Goal: Task Accomplishment & Management: Manage account settings

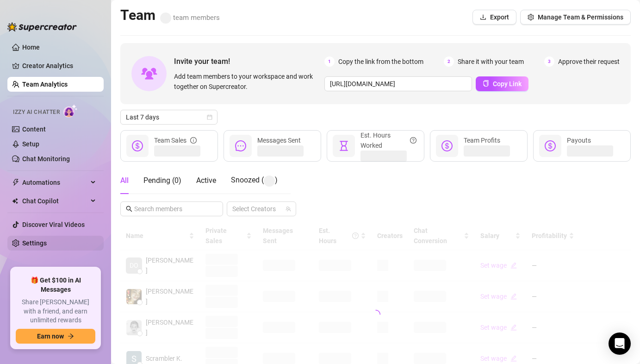
click at [46, 247] on link "Settings" at bounding box center [34, 242] width 25 height 7
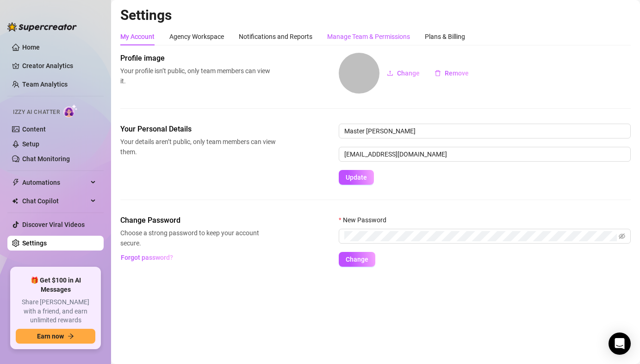
click at [337, 34] on div "Manage Team & Permissions" at bounding box center [368, 36] width 83 height 10
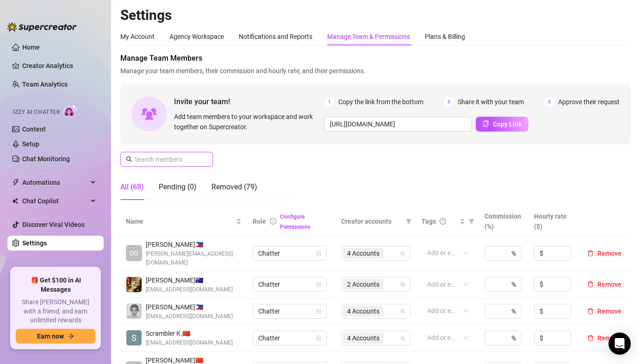
click at [191, 156] on input "text" at bounding box center [167, 159] width 66 height 10
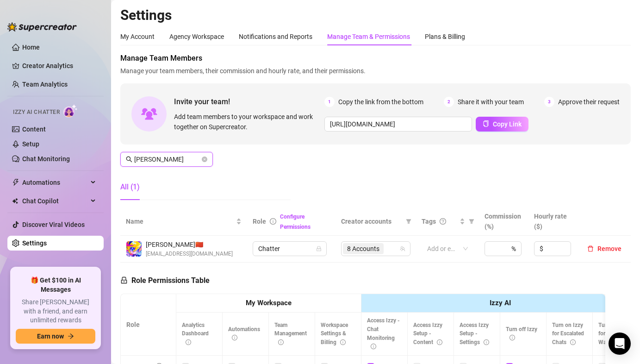
click at [371, 245] on span "8 Accounts" at bounding box center [363, 248] width 32 height 10
type input "[PERSON_NAME]"
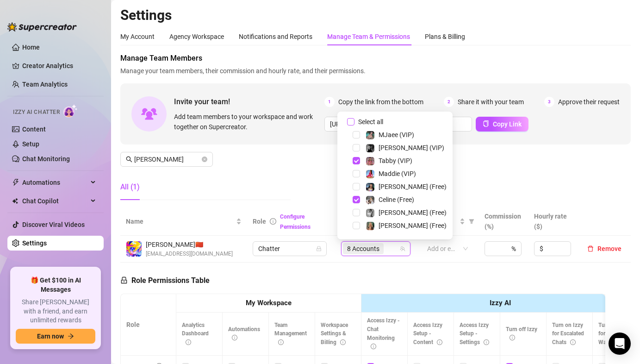
click at [348, 118] on input "Select all" at bounding box center [350, 121] width 7 height 7
checkbox input "false"
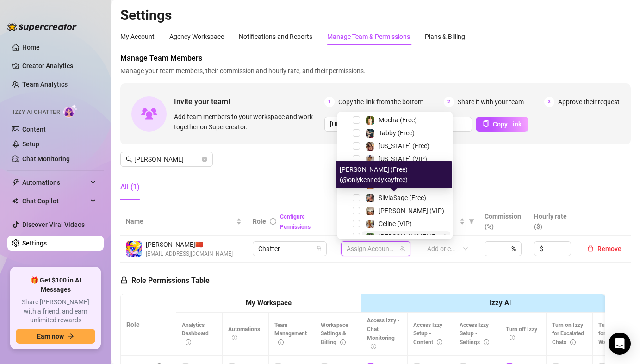
scroll to position [180, 0]
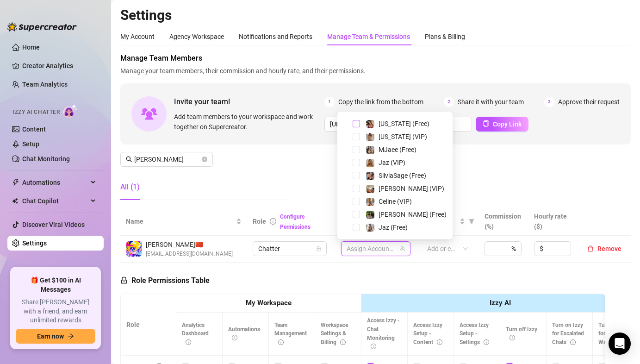
click at [358, 125] on span "Select tree node" at bounding box center [356, 123] width 7 height 7
click at [356, 137] on span "Select tree node" at bounding box center [356, 136] width 7 height 7
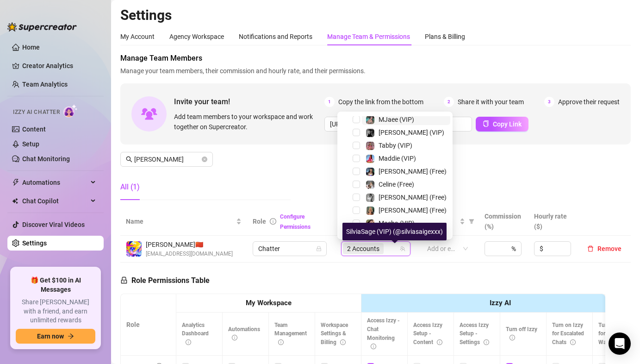
scroll to position [0, 0]
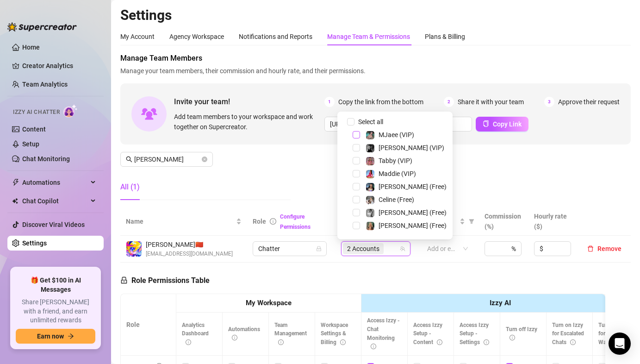
click at [357, 134] on span "Select tree node" at bounding box center [356, 134] width 7 height 7
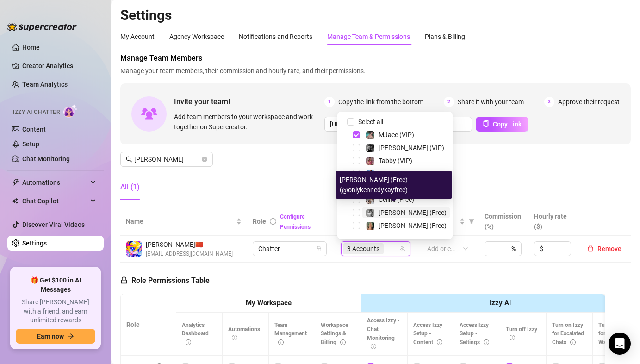
scroll to position [180, 0]
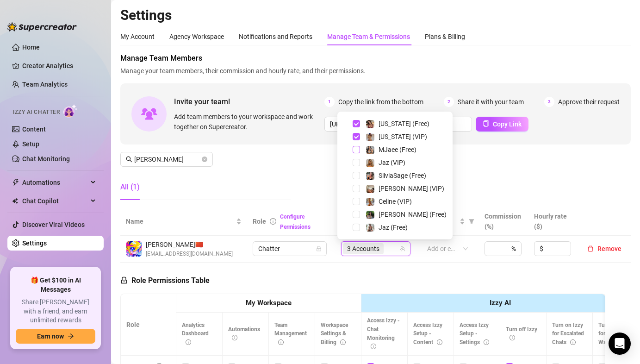
click at [360, 147] on span "Select tree node" at bounding box center [356, 149] width 7 height 7
click at [306, 164] on div "Manage Team Members Manage your team members, their commission and hourly rate,…" at bounding box center [375, 130] width 510 height 155
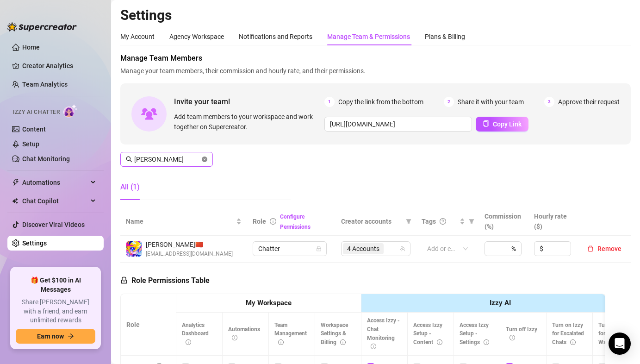
click at [205, 158] on icon "close-circle" at bounding box center [205, 159] width 6 height 6
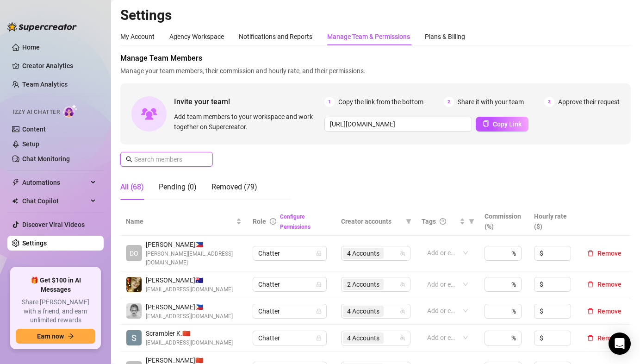
click at [180, 164] on input "text" at bounding box center [167, 159] width 66 height 10
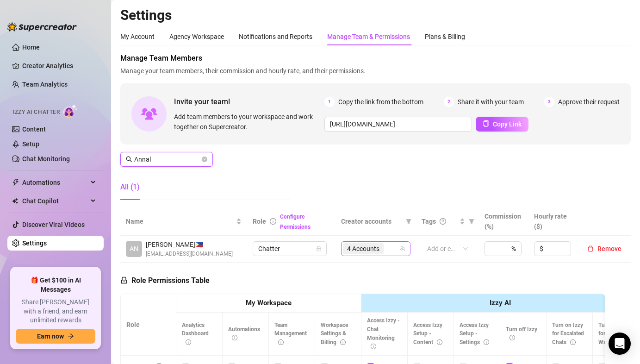
drag, startPoint x: 359, startPoint y: 248, endPoint x: 359, endPoint y: 183, distance: 65.2
click at [359, 248] on span "4 Accounts" at bounding box center [363, 248] width 32 height 10
type input "Annal"
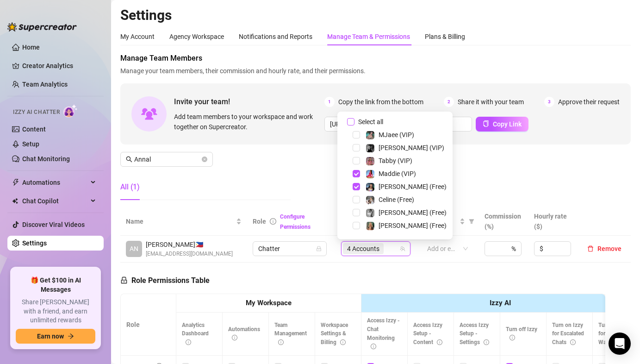
click at [351, 121] on input "Select all" at bounding box center [350, 121] width 7 height 7
drag, startPoint x: 351, startPoint y: 121, endPoint x: 354, endPoint y: 127, distance: 6.8
click at [351, 121] on input "Select all" at bounding box center [350, 121] width 7 height 7
checkbox input "false"
click at [355, 147] on span "Select tree node" at bounding box center [356, 147] width 7 height 7
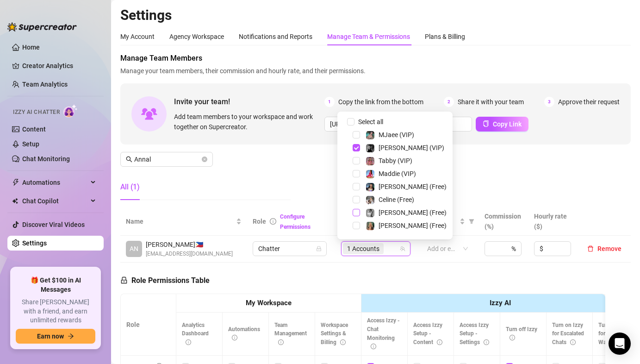
click at [354, 212] on span "Select tree node" at bounding box center [356, 212] width 7 height 7
click at [301, 173] on div "Manage Team Members Manage your team members, their commission and hourly rate,…" at bounding box center [375, 130] width 510 height 155
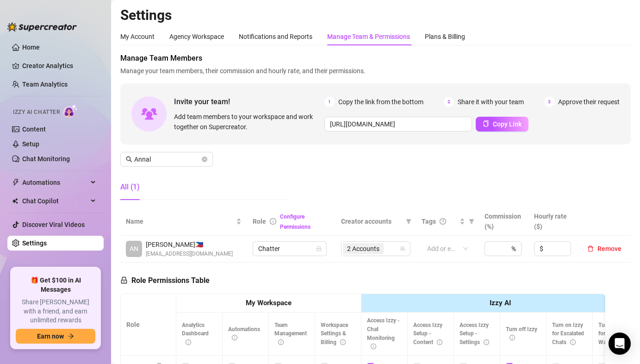
click at [301, 172] on div "Manage Team Members Manage your team members, their commission and hourly rate,…" at bounding box center [375, 130] width 510 height 155
drag, startPoint x: 308, startPoint y: 149, endPoint x: 288, endPoint y: 157, distance: 21.2
click at [288, 157] on div "Manage Team Members Manage your team members, their commission and hourly rate,…" at bounding box center [375, 130] width 510 height 155
click at [311, 174] on div "Manage Team Members Manage your team members, their commission and hourly rate,…" at bounding box center [375, 130] width 510 height 155
click at [205, 159] on icon "close-circle" at bounding box center [205, 159] width 6 height 6
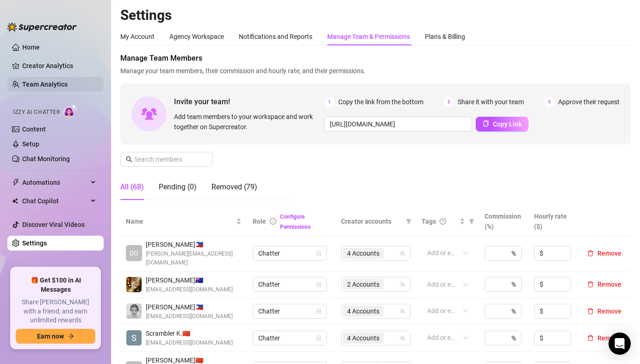
click at [32, 88] on link "Team Analytics" at bounding box center [44, 84] width 45 height 7
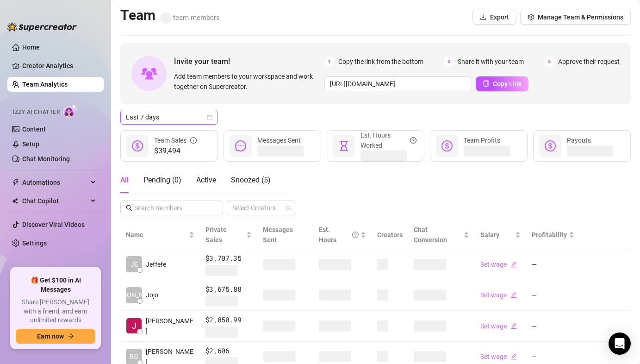
drag, startPoint x: 179, startPoint y: 118, endPoint x: 174, endPoint y: 124, distance: 6.9
click at [179, 118] on span "Last 7 days" at bounding box center [169, 117] width 86 height 14
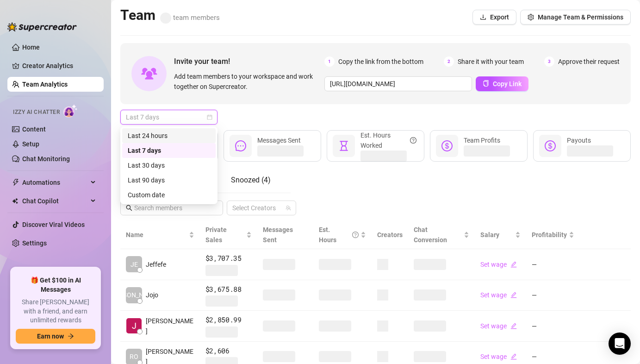
click at [167, 135] on div "Last 24 hours" at bounding box center [169, 135] width 82 height 10
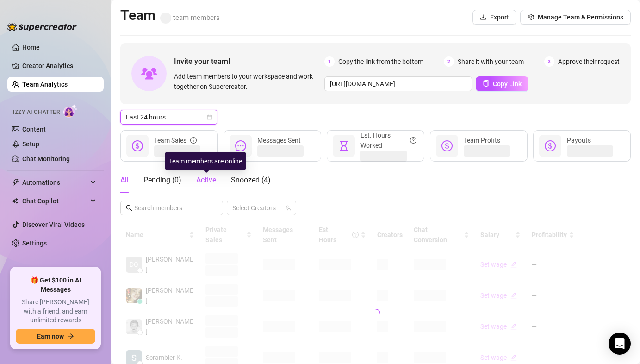
click at [204, 182] on span "Active" at bounding box center [206, 179] width 20 height 9
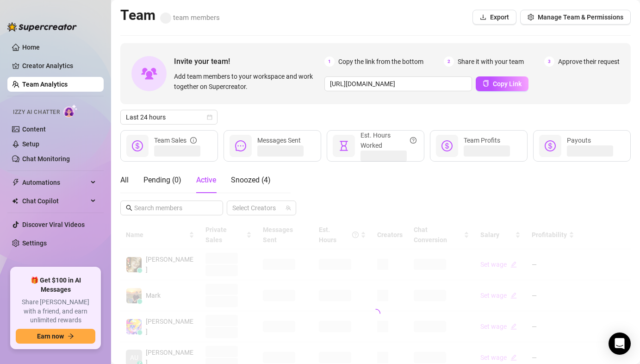
click at [299, 94] on div "Invite your team! Add team members to your workspace and work together on Super…" at bounding box center [375, 73] width 510 height 61
click at [286, 109] on div "Invite your team! Add team members to your workspace and work together on Super…" at bounding box center [375, 314] width 510 height 542
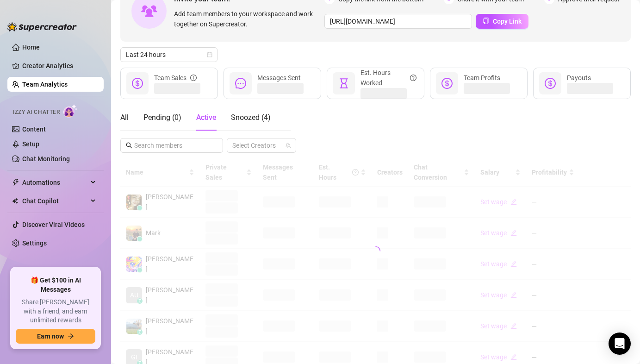
scroll to position [85, 0]
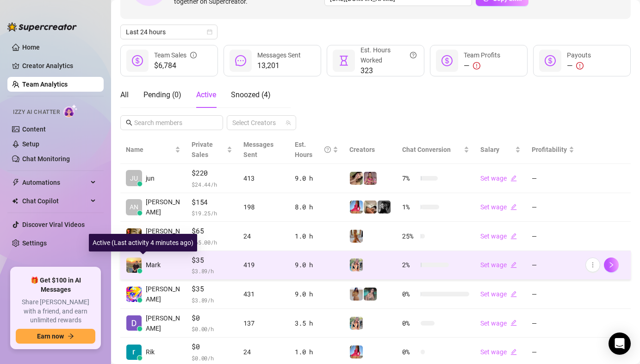
click at [139, 263] on img at bounding box center [133, 264] width 15 height 15
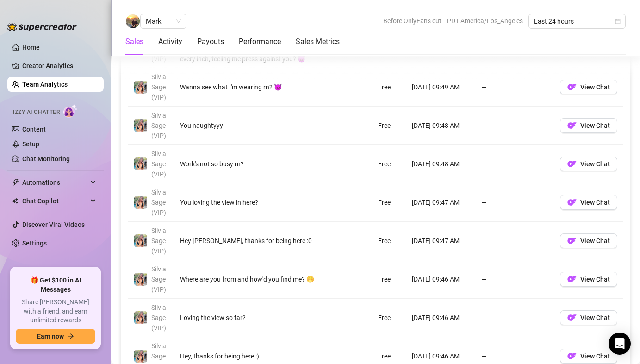
scroll to position [564, 0]
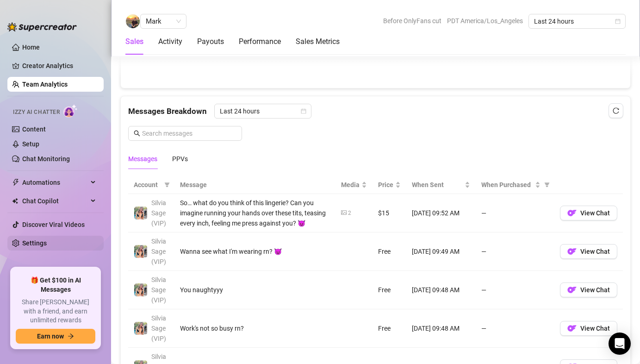
click at [47, 242] on link "Settings" at bounding box center [34, 242] width 25 height 7
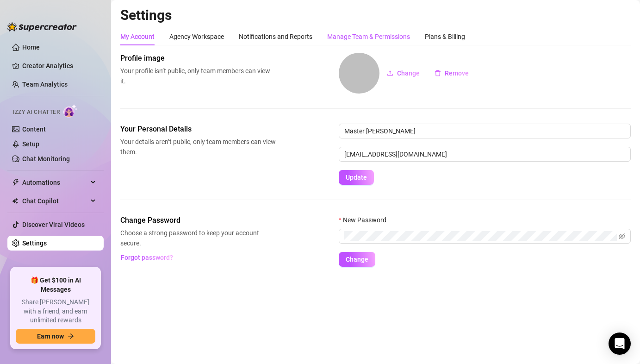
click at [346, 41] on div "Manage Team & Permissions" at bounding box center [368, 36] width 83 height 10
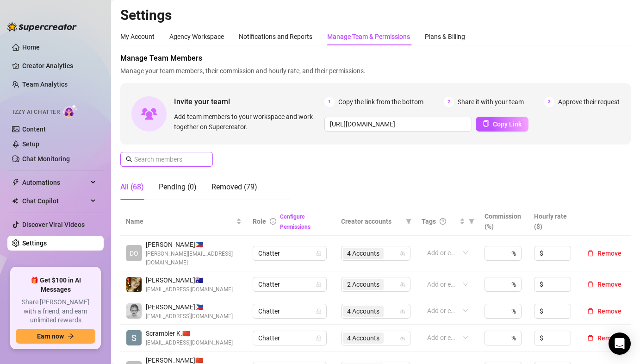
click at [182, 165] on span at bounding box center [166, 159] width 93 height 15
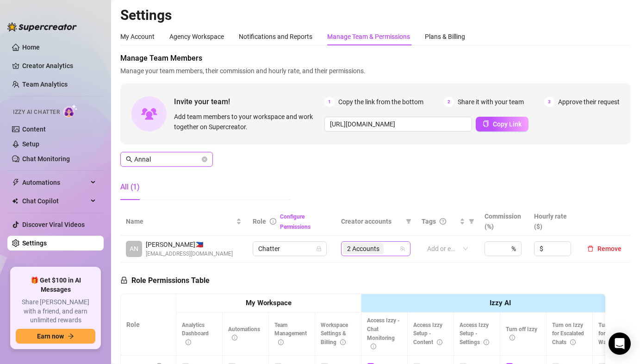
click at [358, 247] on span "2 Accounts" at bounding box center [363, 248] width 32 height 10
type input "Annal"
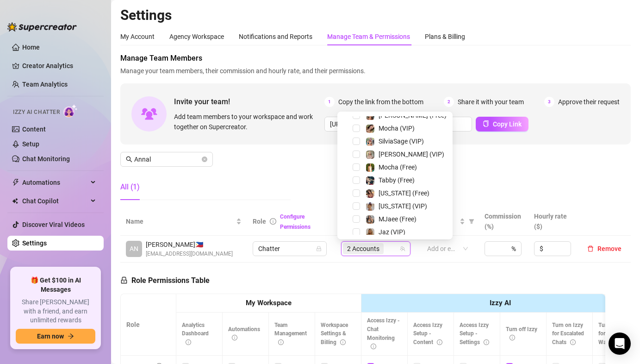
scroll to position [180, 0]
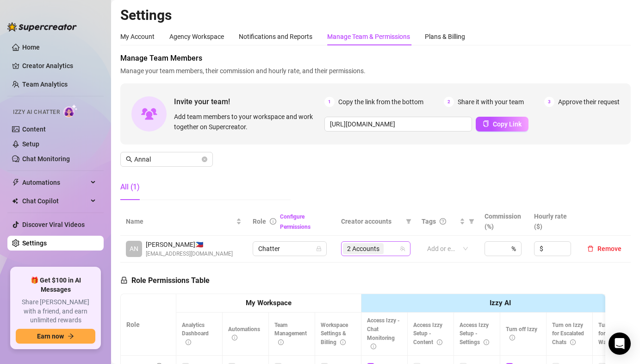
click at [364, 248] on span "2 Accounts" at bounding box center [363, 248] width 32 height 10
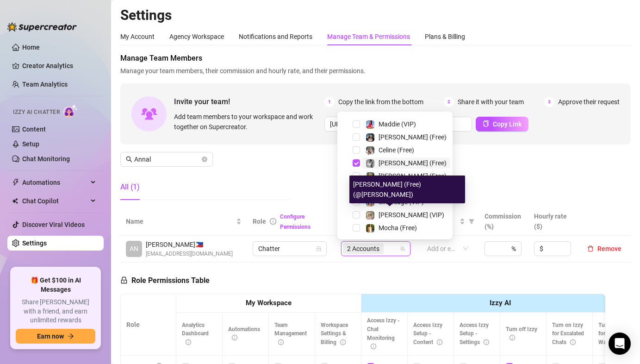
scroll to position [0, 0]
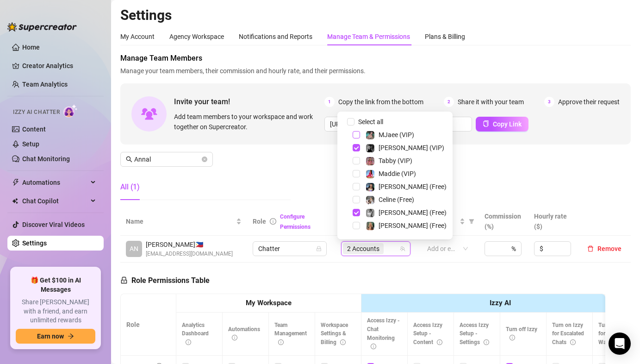
click at [356, 134] on span "Select tree node" at bounding box center [356, 134] width 7 height 7
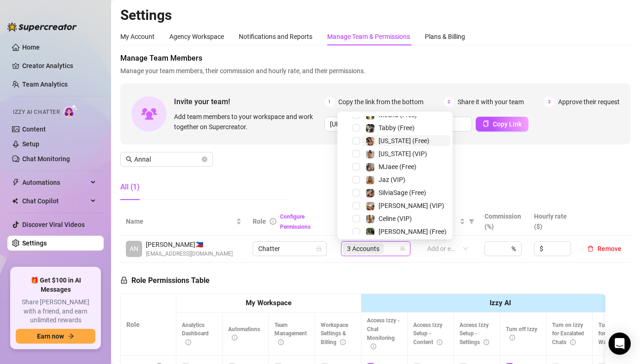
scroll to position [163, 0]
click at [356, 165] on span "Select tree node" at bounding box center [356, 165] width 7 height 7
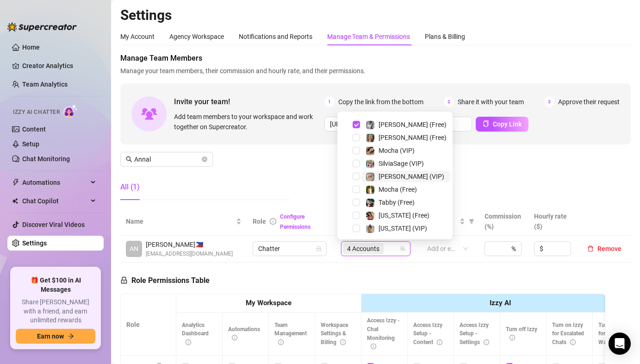
scroll to position [180, 0]
click at [357, 124] on span "Select tree node" at bounding box center [356, 123] width 7 height 7
click at [357, 136] on span "Select tree node" at bounding box center [356, 136] width 7 height 7
click at [523, 170] on div "Manage Team Members Manage your team members, their commission and hourly rate,…" at bounding box center [375, 130] width 510 height 155
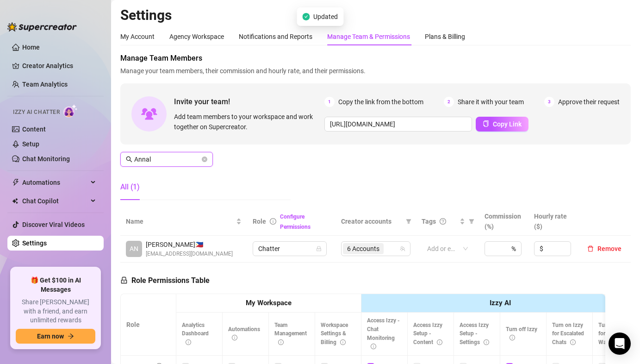
click at [161, 162] on input "Annal" at bounding box center [167, 159] width 66 height 10
drag, startPoint x: 360, startPoint y: 251, endPoint x: 375, endPoint y: 190, distance: 63.0
click at [360, 251] on span "2 Accounts" at bounding box center [363, 248] width 32 height 10
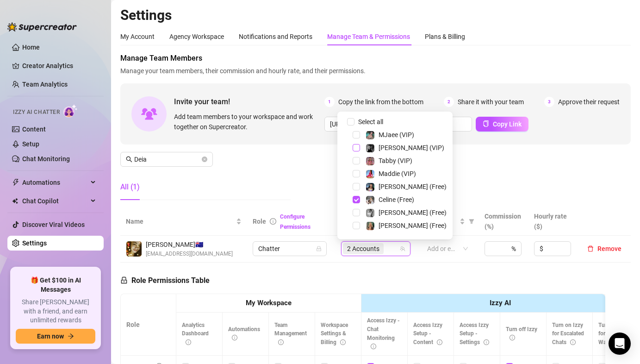
click at [355, 146] on span "Select tree node" at bounding box center [356, 147] width 7 height 7
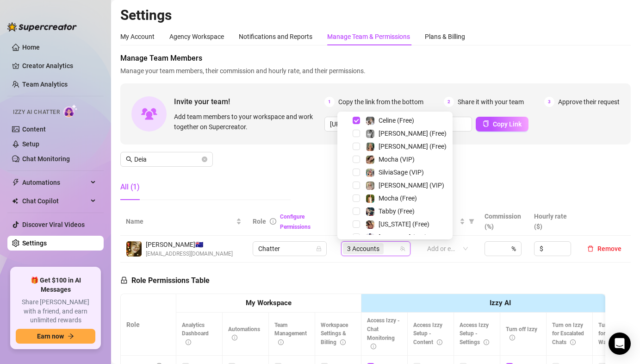
scroll to position [73, 0]
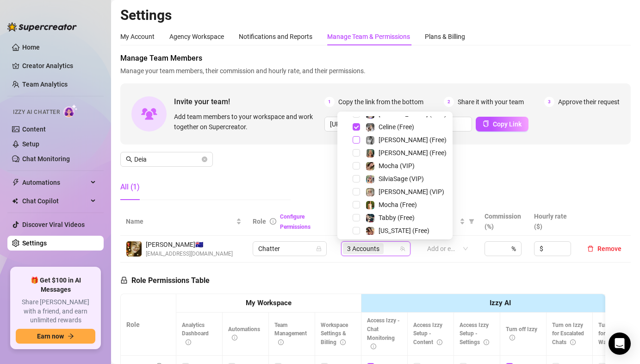
click at [355, 141] on span "Select tree node" at bounding box center [356, 139] width 7 height 7
click at [517, 183] on div "Manage Team Members Manage your team members, their commission and hourly rate,…" at bounding box center [375, 130] width 510 height 155
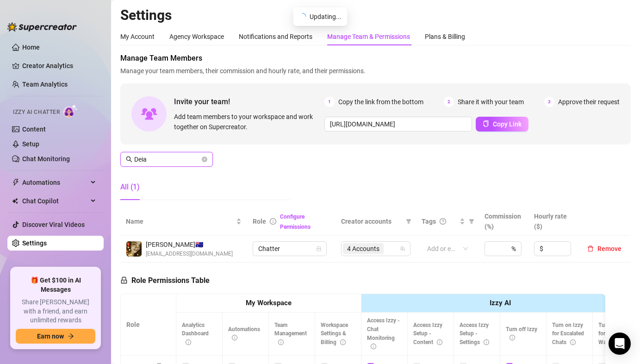
click at [150, 159] on input "Deia" at bounding box center [167, 159] width 66 height 10
click at [350, 248] on span "6 Accounts" at bounding box center [363, 248] width 32 height 10
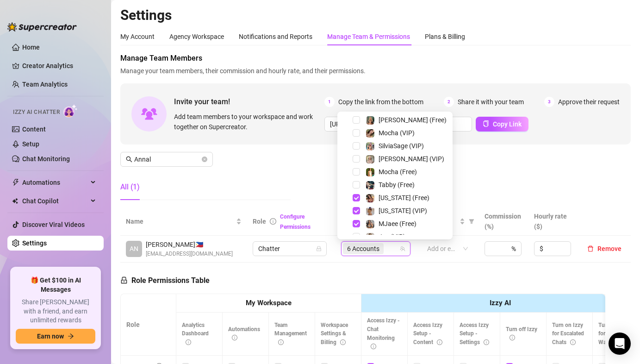
scroll to position [180, 0]
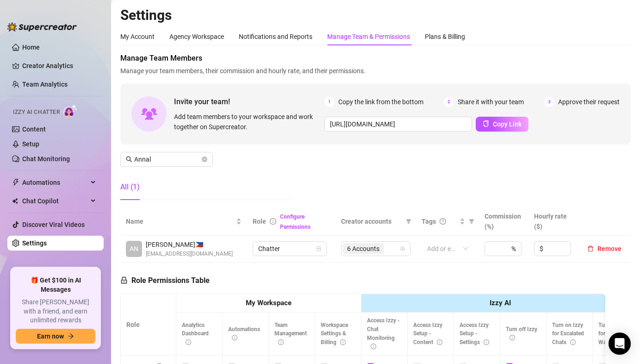
drag, startPoint x: 499, startPoint y: 154, endPoint x: 432, endPoint y: 160, distance: 67.8
click at [500, 154] on div "Manage Team Members Manage your team members, their commission and hourly rate,…" at bounding box center [375, 130] width 510 height 155
click at [153, 154] on input "Annal" at bounding box center [167, 159] width 66 height 10
click at [372, 248] on span "4 Accounts" at bounding box center [363, 248] width 32 height 10
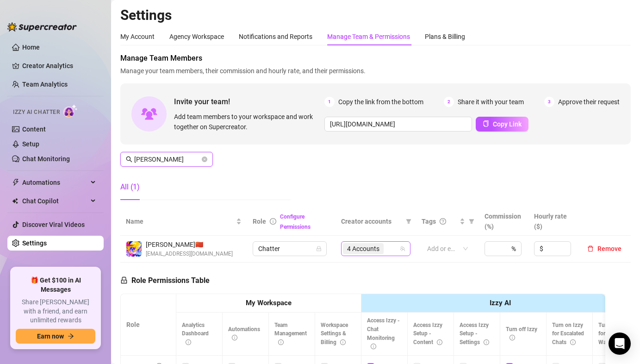
type input "[PERSON_NAME]"
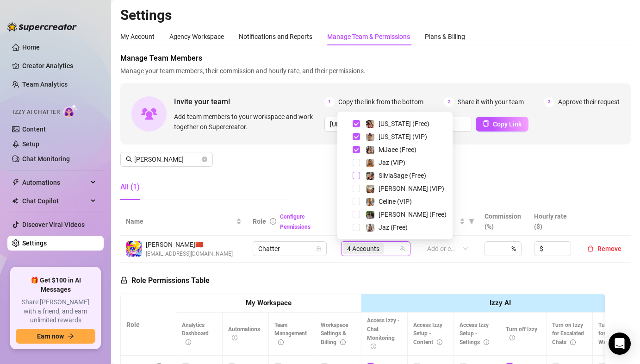
click at [357, 175] on span "Select tree node" at bounding box center [356, 175] width 7 height 7
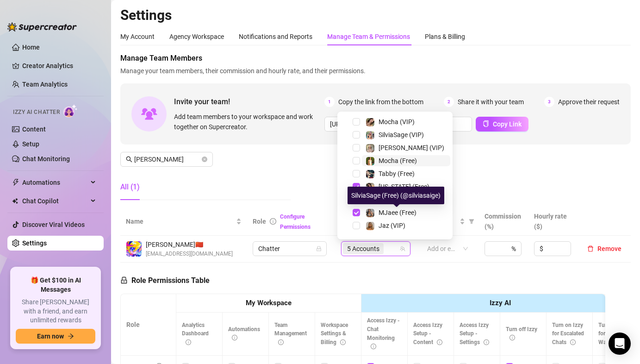
scroll to position [114, 0]
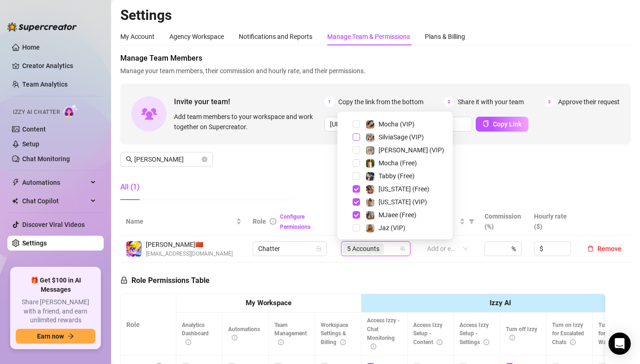
click at [354, 136] on span "Select tree node" at bounding box center [356, 136] width 7 height 7
click at [289, 157] on div "Manage Team Members Manage your team members, their commission and hourly rate,…" at bounding box center [375, 130] width 510 height 155
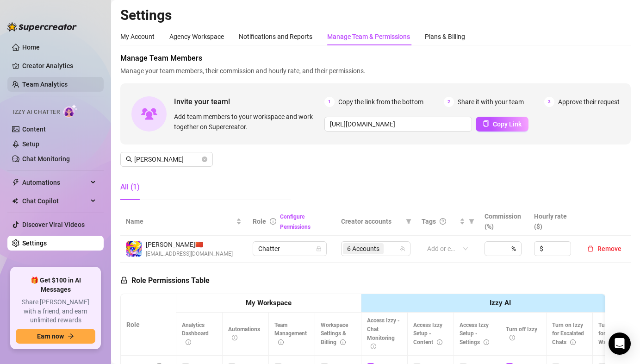
click at [56, 87] on link "Team Analytics" at bounding box center [44, 84] width 45 height 7
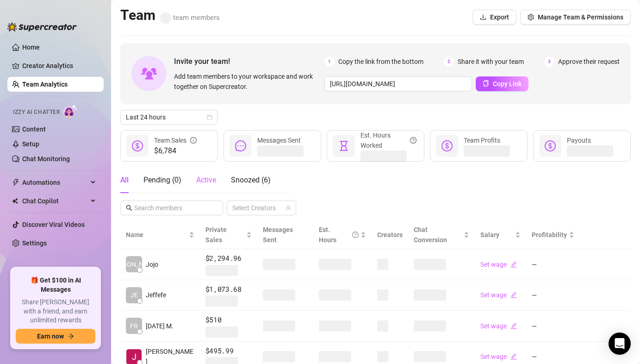
click at [206, 174] on div "Active" at bounding box center [206, 180] width 20 height 26
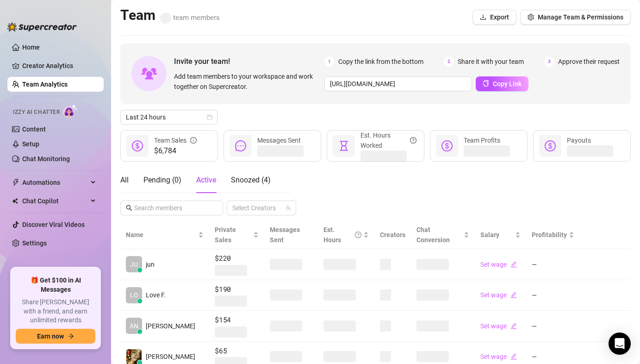
click at [292, 118] on div "Last 24 hours" at bounding box center [375, 117] width 510 height 15
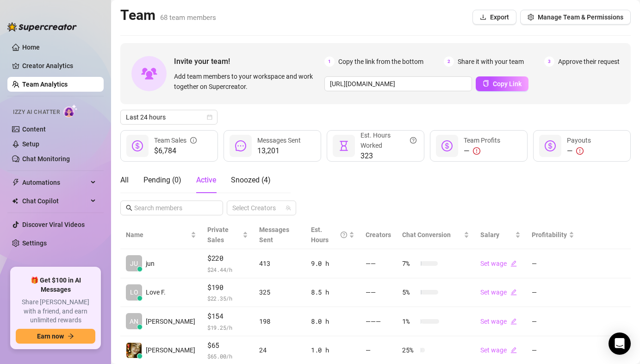
scroll to position [192, 0]
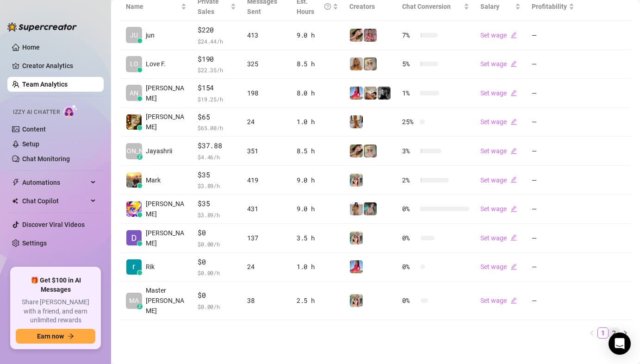
click at [609, 328] on link "2" at bounding box center [614, 333] width 10 height 10
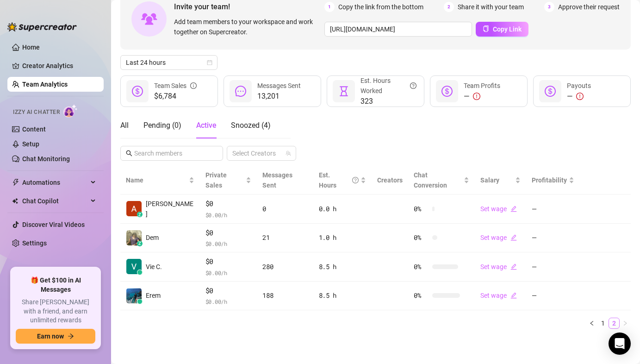
scroll to position [44, 0]
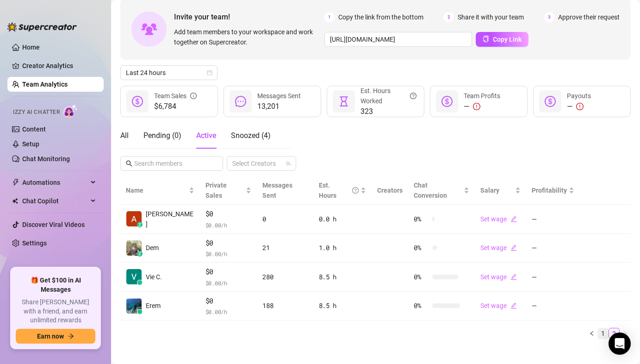
click at [598, 328] on link "1" at bounding box center [603, 333] width 10 height 10
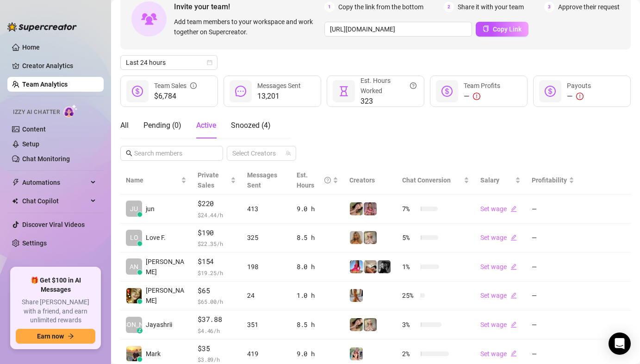
scroll to position [19, 0]
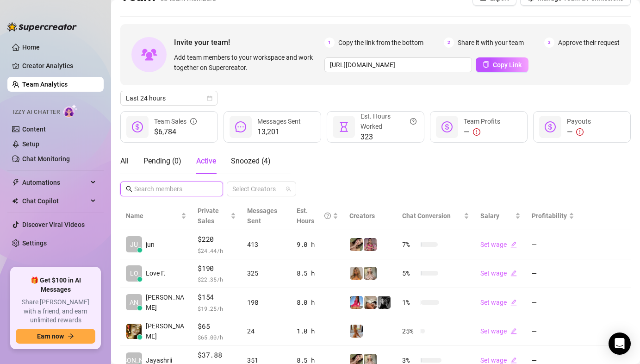
click at [161, 187] on input "text" at bounding box center [172, 189] width 76 height 10
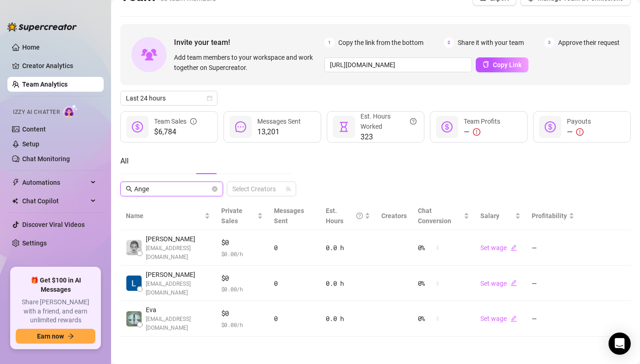
scroll to position [0, 0]
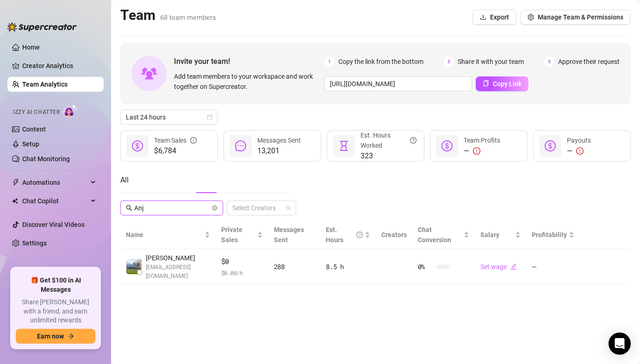
type input "Anj"
click at [187, 317] on main "Team 68 team members Export Manage Team & Permissions Invite your team! Add tea…" at bounding box center [375, 182] width 529 height 364
click at [372, 183] on div "All Anj Select Creators" at bounding box center [375, 191] width 510 height 48
click at [216, 208] on icon "close-circle" at bounding box center [215, 208] width 6 height 6
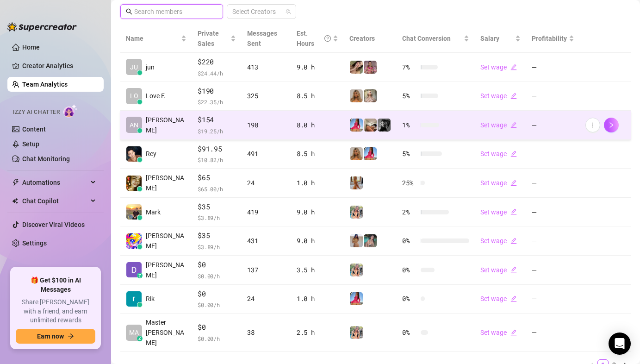
scroll to position [197, 0]
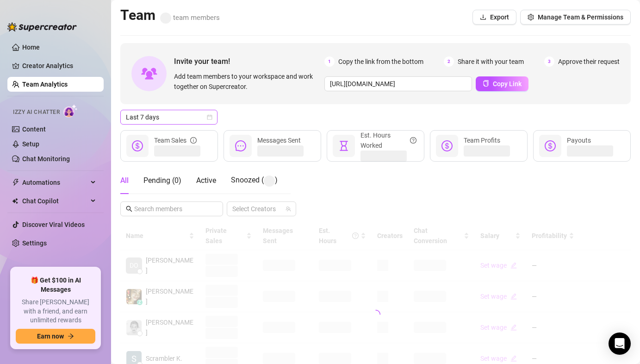
click at [170, 120] on span "Last 7 days" at bounding box center [169, 117] width 86 height 14
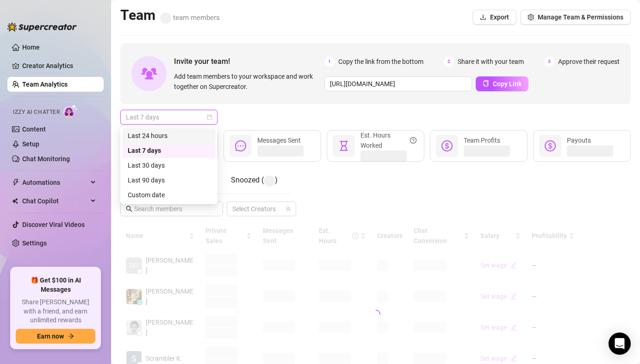
click at [169, 134] on div "Last 24 hours" at bounding box center [169, 135] width 82 height 10
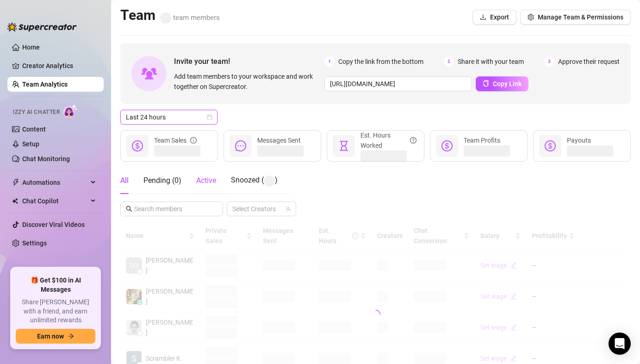
click at [210, 178] on span "Active" at bounding box center [206, 180] width 20 height 9
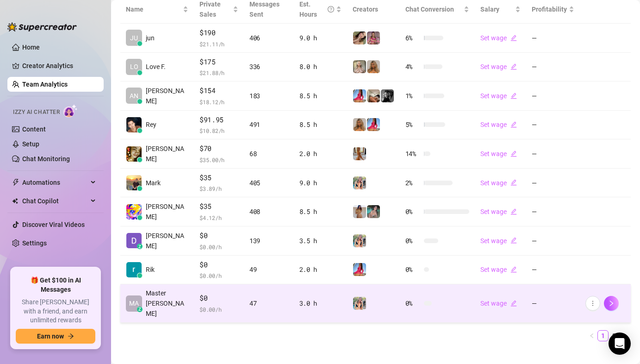
scroll to position [228, 0]
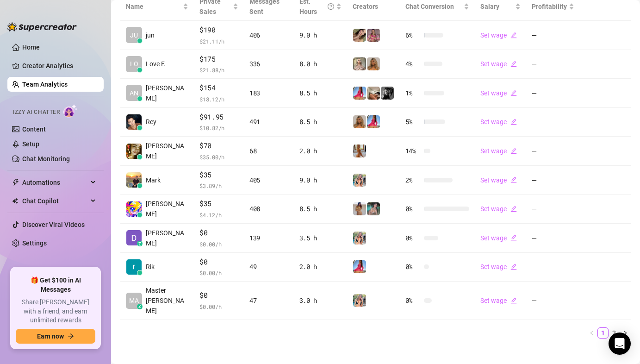
click at [602, 317] on div "Name Private Sales Messages Sent Est. Hours Creators Chat Conversion Salary Pro…" at bounding box center [375, 166] width 510 height 346
click at [609, 328] on link "2" at bounding box center [614, 333] width 10 height 10
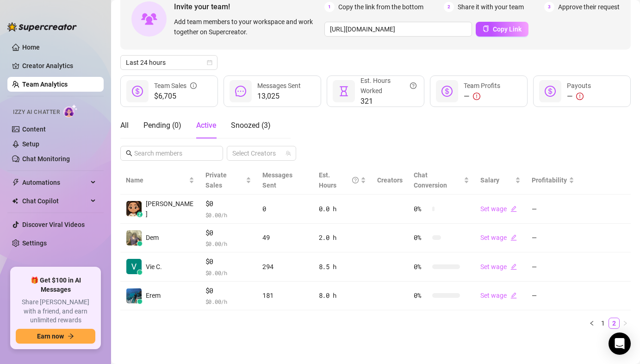
scroll to position [44, 0]
